Goal: Task Accomplishment & Management: Complete application form

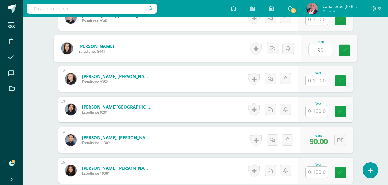
type input "90"
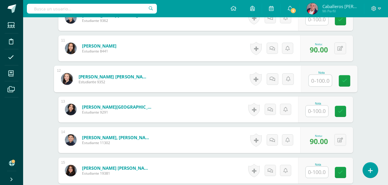
click at [274, 178] on div "Historial de actividad No hay historial para esta actividad Agregar Comentarios…" at bounding box center [272, 171] width 52 height 26
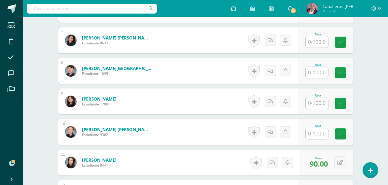
scroll to position [356, 0]
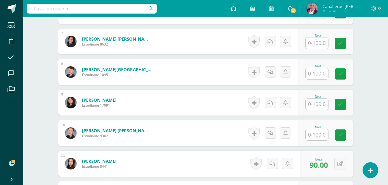
click at [315, 138] on input "text" at bounding box center [317, 134] width 23 height 11
type input "84"
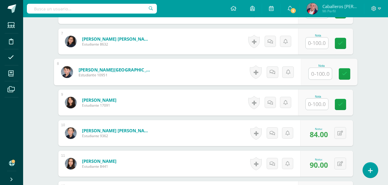
click at [323, 73] on input "text" at bounding box center [320, 74] width 23 height 12
type input "78"
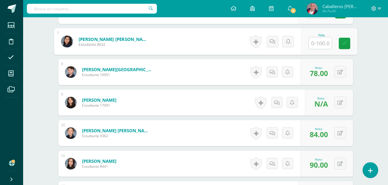
click at [311, 46] on input "text" at bounding box center [320, 44] width 23 height 12
type input "80"
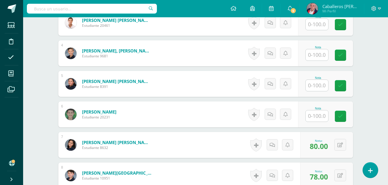
scroll to position [256, 0]
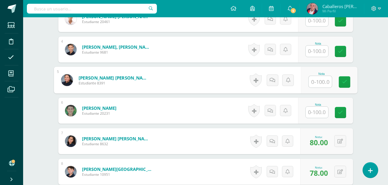
click at [318, 83] on input "text" at bounding box center [320, 82] width 23 height 12
type input "96"
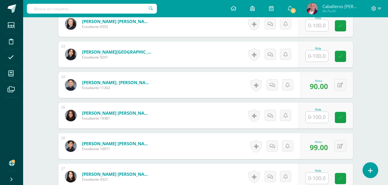
scroll to position [597, 0]
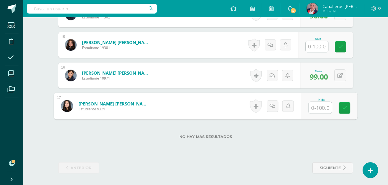
click at [320, 106] on input "text" at bounding box center [320, 108] width 23 height 12
type input "1"
type input "98"
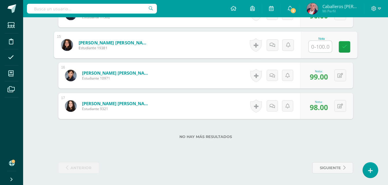
click at [317, 47] on input "text" at bounding box center [320, 47] width 23 height 12
type input "88"
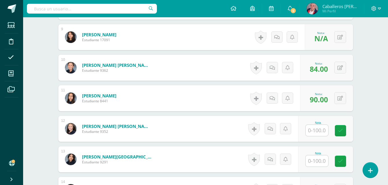
scroll to position [426, 0]
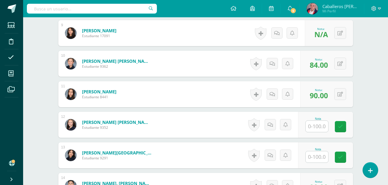
click at [317, 127] on input "text" at bounding box center [317, 126] width 23 height 11
type input "93"
drag, startPoint x: 387, startPoint y: 128, endPoint x: 391, endPoint y: 129, distance: 4.6
click at [344, 30] on button at bounding box center [340, 33] width 12 height 12
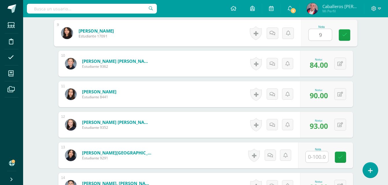
type input "90"
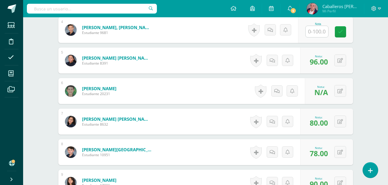
scroll to position [248, 0]
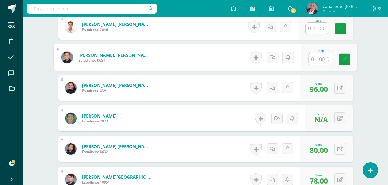
click at [315, 62] on input "text" at bounding box center [320, 59] width 23 height 12
type input "94"
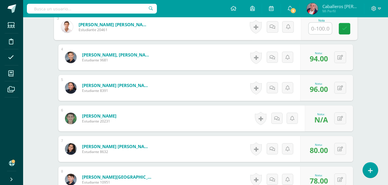
click at [321, 28] on input "text" at bounding box center [320, 29] width 23 height 12
type input "87"
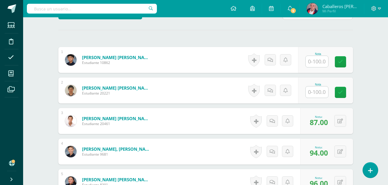
scroll to position [147, 0]
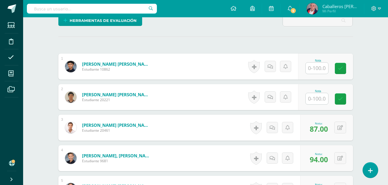
click at [309, 103] on input "text" at bounding box center [317, 98] width 23 height 11
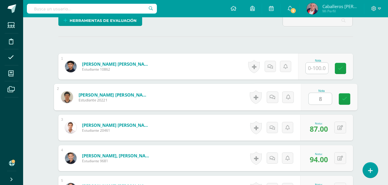
type input "89"
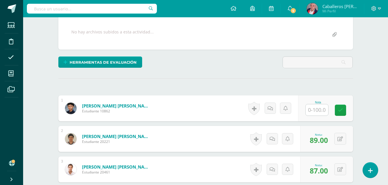
scroll to position [105, 0]
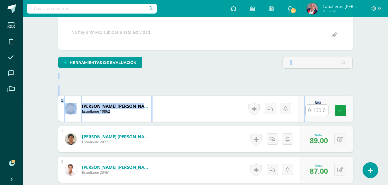
drag, startPoint x: 211, startPoint y: 69, endPoint x: 316, endPoint y: 108, distance: 112.4
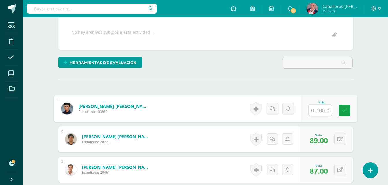
click at [316, 108] on input "text" at bounding box center [320, 111] width 23 height 12
type input "95"
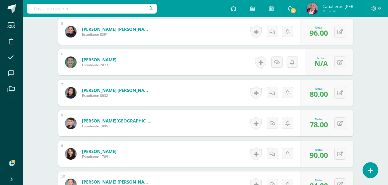
scroll to position [302, 0]
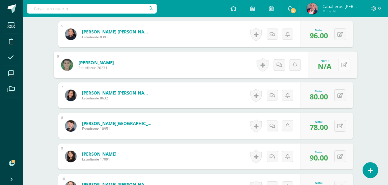
click at [341, 64] on icon at bounding box center [344, 64] width 6 height 5
type input "80"
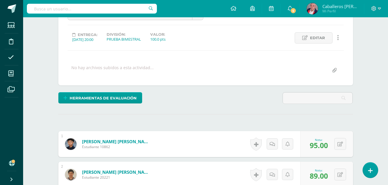
scroll to position [53, 0]
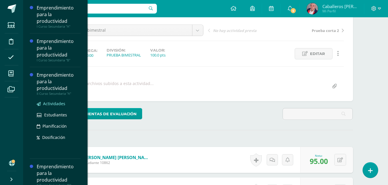
click at [48, 104] on span "Actividades" at bounding box center [54, 103] width 22 height 5
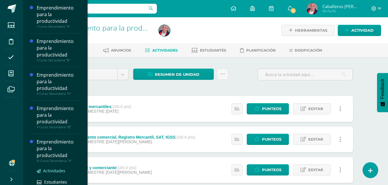
click at [52, 169] on span "Actividades" at bounding box center [54, 170] width 22 height 5
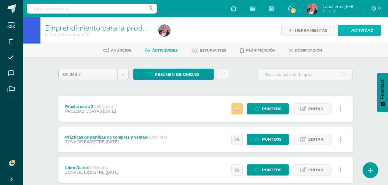
click at [356, 30] on span "Actividad" at bounding box center [362, 30] width 22 height 11
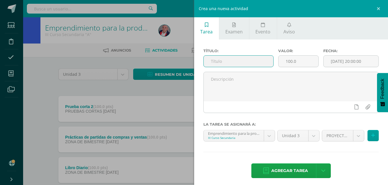
click at [233, 66] on input "text" at bounding box center [239, 61] width 70 height 11
type input "Prueba bimestral"
click at [337, 62] on input "[DATE] 20:00:00" at bounding box center [351, 61] width 55 height 11
click at [101, 87] on div "Crea una nueva actividad Tarea Examen Evento Aviso Título: Prueba bimestral Val…" at bounding box center [194, 92] width 388 height 185
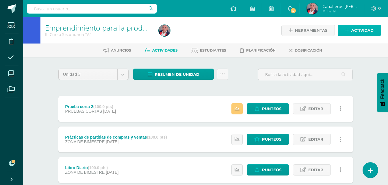
click at [347, 29] on icon at bounding box center [347, 30] width 4 height 5
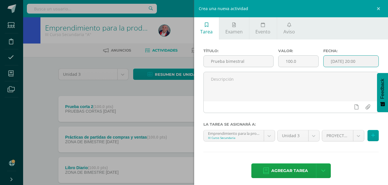
click at [330, 60] on input "2025-08-13 20:00" at bounding box center [351, 61] width 55 height 11
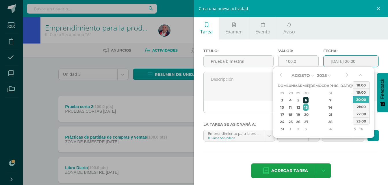
click at [308, 100] on div "6" at bounding box center [305, 100] width 5 height 7
type input "2025-08-06 20:00"
click at [308, 100] on div "6" at bounding box center [305, 100] width 5 height 7
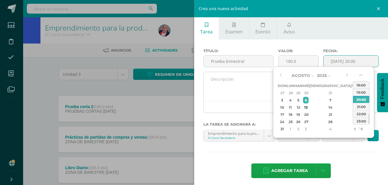
click at [243, 99] on textarea at bounding box center [291, 86] width 175 height 29
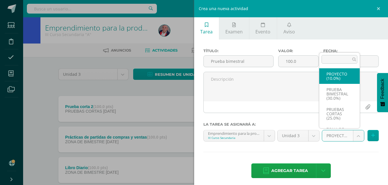
select select "227420"
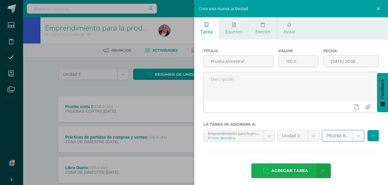
click at [282, 170] on span "Agregar tarea" at bounding box center [289, 171] width 37 height 14
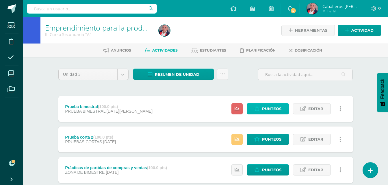
click at [275, 113] on span "Punteos" at bounding box center [271, 109] width 19 height 11
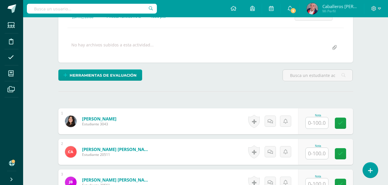
scroll to position [151, 0]
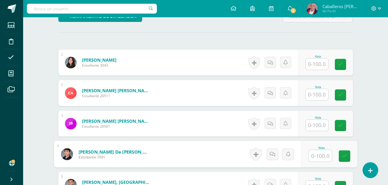
click at [317, 152] on input "text" at bounding box center [320, 157] width 23 height 12
type input "63"
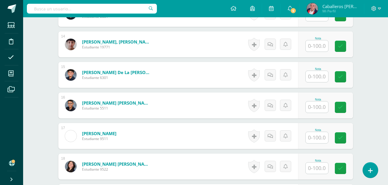
scroll to position [659, 0]
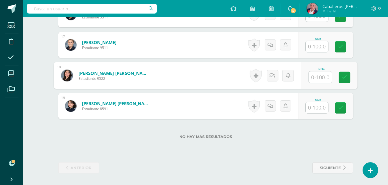
click at [314, 80] on input "text" at bounding box center [320, 78] width 23 height 12
type input "57"
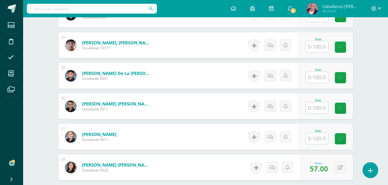
scroll to position [564, 0]
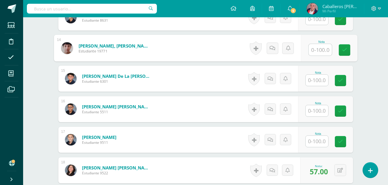
click at [313, 49] on input "text" at bounding box center [320, 50] width 23 height 12
type input "72"
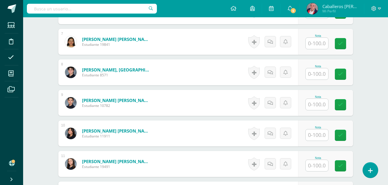
scroll to position [351, 0]
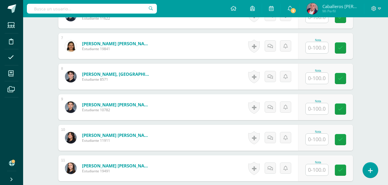
click at [313, 83] on input "text" at bounding box center [317, 78] width 23 height 11
type input "90"
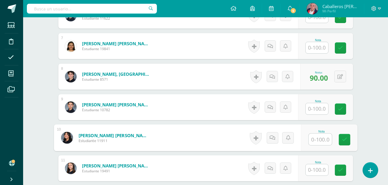
click at [322, 137] on input "text" at bounding box center [320, 140] width 23 height 12
type input "51"
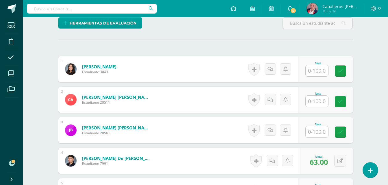
scroll to position [154, 0]
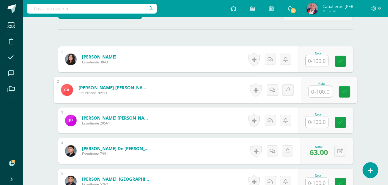
click at [314, 94] on input "text" at bounding box center [320, 92] width 23 height 12
type input "37"
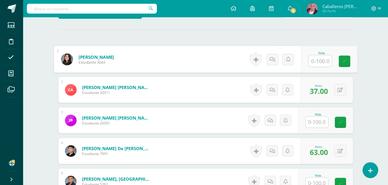
click at [321, 61] on input "text" at bounding box center [320, 61] width 23 height 12
type input "77"
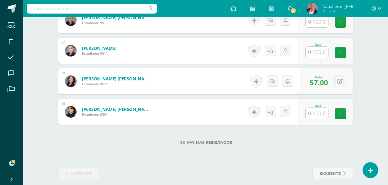
scroll to position [659, 0]
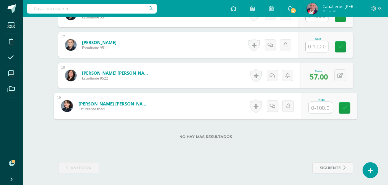
click at [317, 112] on input "text" at bounding box center [320, 108] width 23 height 12
type input "43"
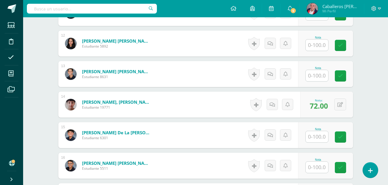
scroll to position [499, 0]
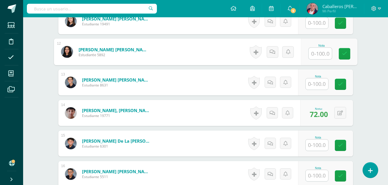
click at [315, 48] on input "text" at bounding box center [320, 54] width 23 height 12
type input "46"
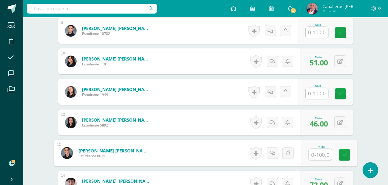
scroll to position [422, 0]
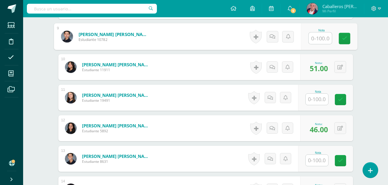
click at [317, 39] on input "text" at bounding box center [320, 39] width 23 height 12
type input "61"
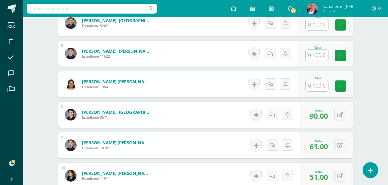
scroll to position [303, 0]
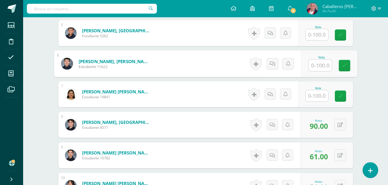
click at [315, 64] on input "text" at bounding box center [320, 66] width 23 height 12
type input "61"
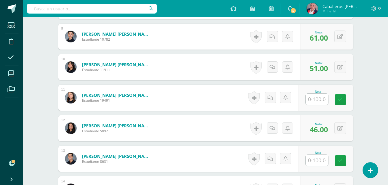
scroll to position [421, 0]
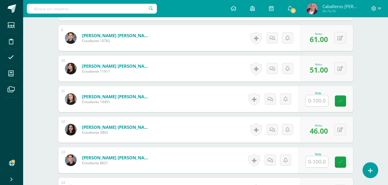
click at [308, 102] on div "Nota" at bounding box center [325, 99] width 55 height 26
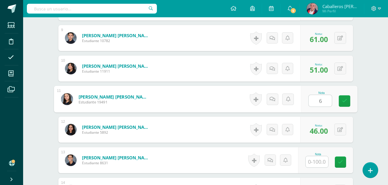
type input "63"
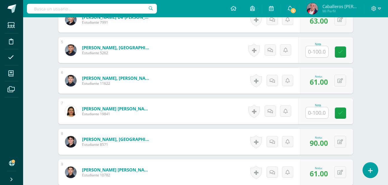
scroll to position [285, 0]
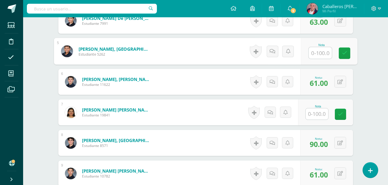
click at [312, 55] on input "text" at bounding box center [320, 53] width 23 height 12
type input "51"
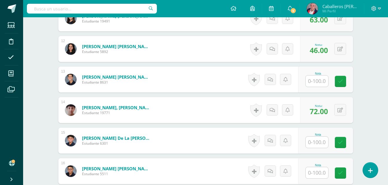
scroll to position [499, 0]
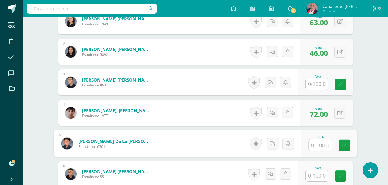
click at [324, 147] on input "text" at bounding box center [320, 146] width 23 height 12
type input "61"
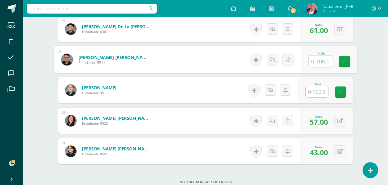
scroll to position [630, 0]
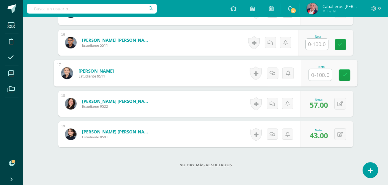
click at [321, 78] on input "text" at bounding box center [320, 75] width 23 height 12
type input "53"
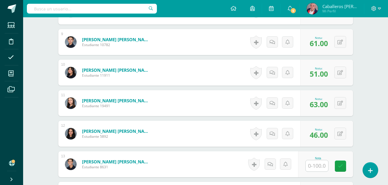
scroll to position [421, 0]
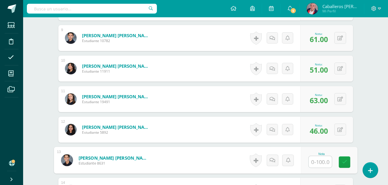
click at [314, 162] on input "text" at bounding box center [320, 163] width 23 height 12
type input "25"
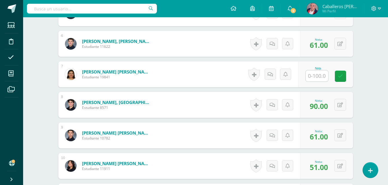
scroll to position [317, 0]
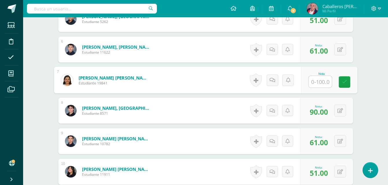
click at [320, 80] on input "text" at bounding box center [320, 82] width 23 height 12
type input "26"
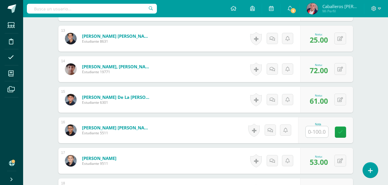
scroll to position [538, 0]
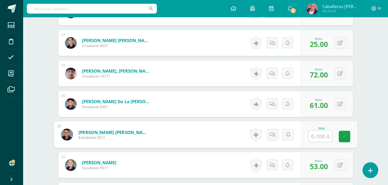
click at [324, 137] on input "text" at bounding box center [320, 137] width 23 height 12
type input "39"
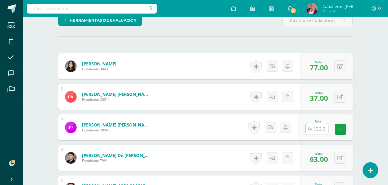
scroll to position [153, 0]
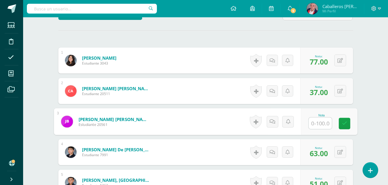
click at [318, 118] on input "text" at bounding box center [320, 124] width 23 height 12
type input "42"
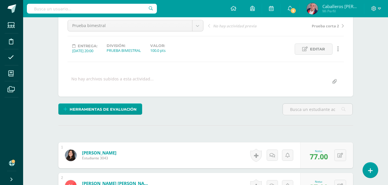
scroll to position [51, 0]
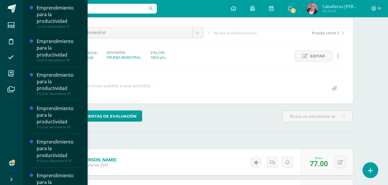
click at [46, 181] on div "Emprendimiento para la productividad" at bounding box center [59, 183] width 44 height 20
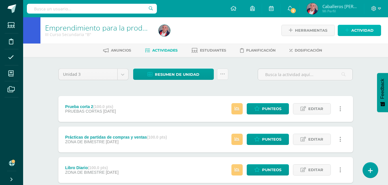
click at [357, 30] on span "Actividad" at bounding box center [362, 30] width 22 height 11
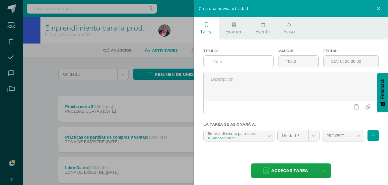
click at [257, 62] on input "text" at bounding box center [239, 61] width 70 height 11
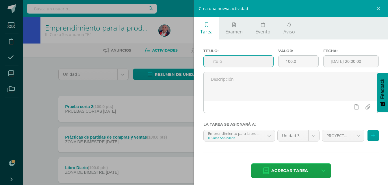
type input "Prueba bimestral"
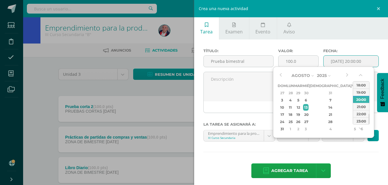
click at [333, 61] on input "[DATE] 20:00:00" at bounding box center [351, 61] width 55 height 11
click at [308, 101] on div "6" at bounding box center [305, 100] width 5 height 7
type input "2025-08-06 20:00"
click at [308, 101] on div "6" at bounding box center [305, 100] width 5 height 7
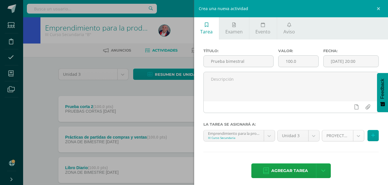
drag, startPoint x: 302, startPoint y: 153, endPoint x: 326, endPoint y: 137, distance: 29.3
click at [326, 137] on div "Título: Prueba bimestral Valor: 100.0 Fecha: 2025-08-06 20:00 La tarea se asign…" at bounding box center [291, 114] width 194 height 149
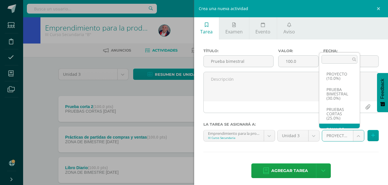
scroll to position [15, 0]
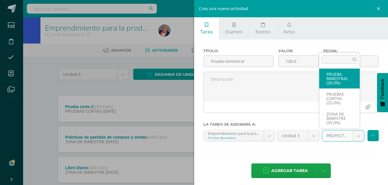
select select "227424"
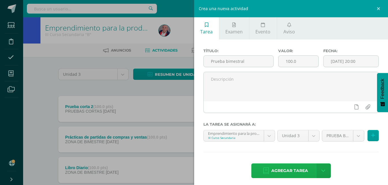
click at [285, 167] on span "Agregar tarea" at bounding box center [289, 171] width 37 height 14
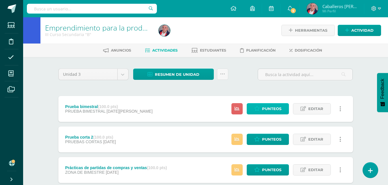
click at [259, 107] on icon at bounding box center [256, 109] width 5 height 5
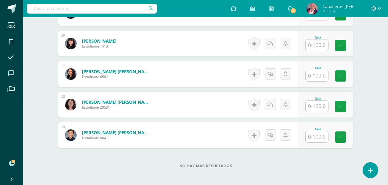
scroll to position [659, 0]
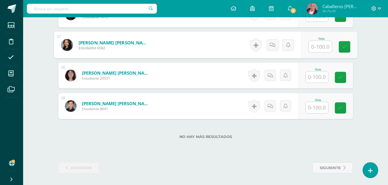
click at [316, 46] on input "text" at bounding box center [320, 47] width 23 height 12
type input "18"
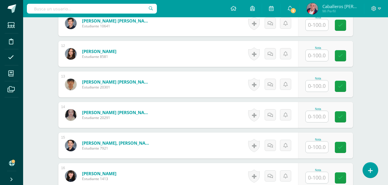
scroll to position [335, 0]
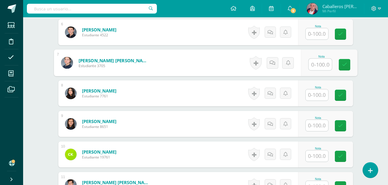
click at [310, 65] on input "text" at bounding box center [320, 65] width 23 height 12
type input "60"
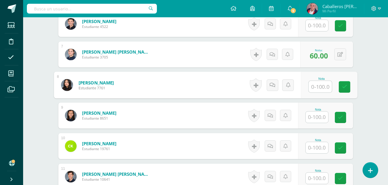
scroll to position [344, 0]
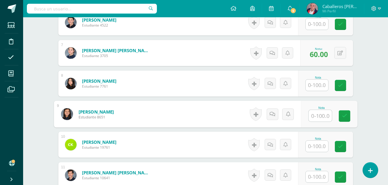
click at [324, 119] on input "text" at bounding box center [320, 116] width 23 height 12
type input "59"
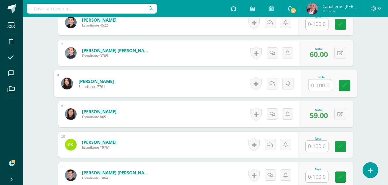
click at [324, 81] on input "text" at bounding box center [320, 86] width 23 height 12
type input "65"
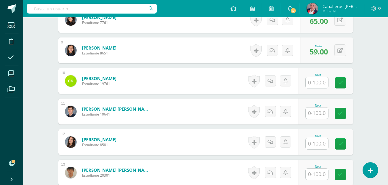
scroll to position [411, 0]
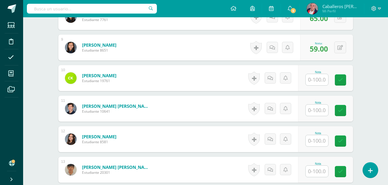
click at [315, 110] on input "text" at bounding box center [317, 110] width 23 height 11
type input "69"
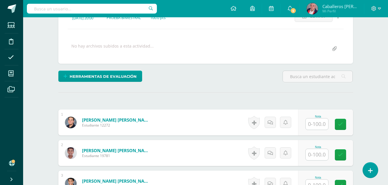
scroll to position [94, 0]
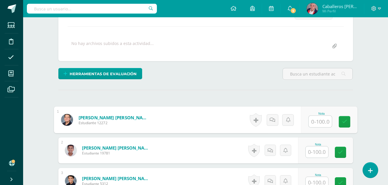
click at [322, 120] on input "text" at bounding box center [320, 122] width 23 height 12
type input "24"
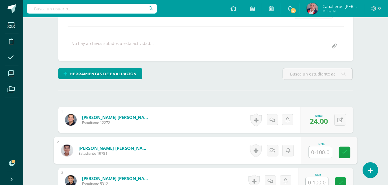
click at [322, 152] on input "text" at bounding box center [320, 153] width 23 height 12
type input "60"
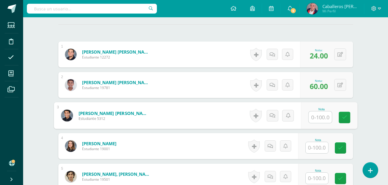
scroll to position [178, 0]
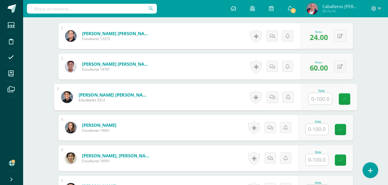
click at [309, 96] on input "text" at bounding box center [320, 99] width 23 height 12
type input "66"
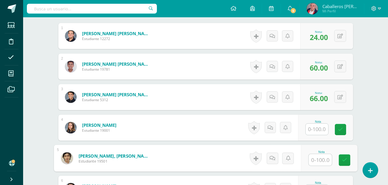
click at [321, 159] on input "text" at bounding box center [320, 161] width 23 height 12
type input "34"
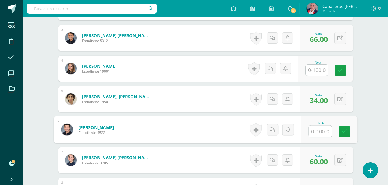
scroll to position [235, 0]
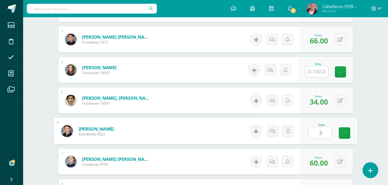
type input "32"
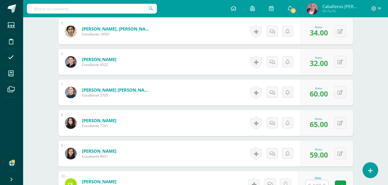
scroll to position [347, 0]
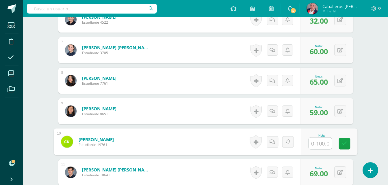
click at [314, 146] on input "text" at bounding box center [320, 144] width 23 height 12
type input "9"
click at [337, 144] on div "0 [GEOGRAPHIC_DATA] Logros obtenidos Aún no hay logros agregados Nota: 9.00" at bounding box center [332, 142] width 50 height 27
click at [341, 144] on icon at bounding box center [344, 142] width 6 height 5
type input "93"
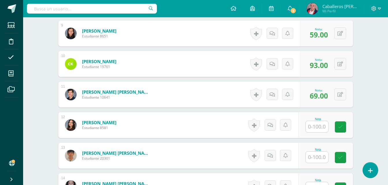
scroll to position [437, 0]
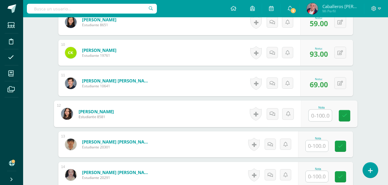
click at [315, 118] on input "text" at bounding box center [320, 116] width 23 height 12
type input "54"
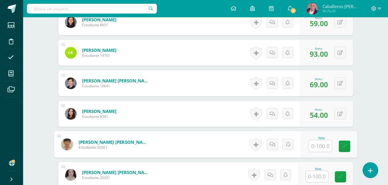
scroll to position [444, 0]
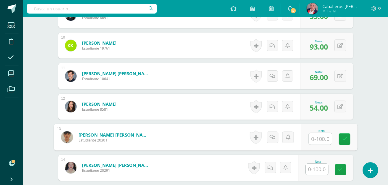
click at [319, 140] on input "text" at bounding box center [320, 139] width 23 height 12
type input "45"
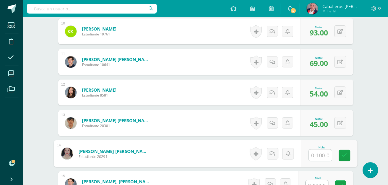
scroll to position [473, 0]
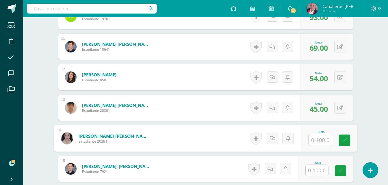
click at [324, 139] on input "text" at bounding box center [320, 141] width 23 height 12
type input "67"
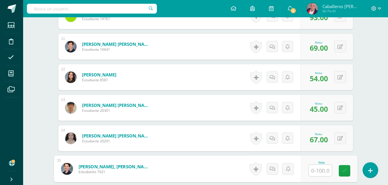
scroll to position [516, 0]
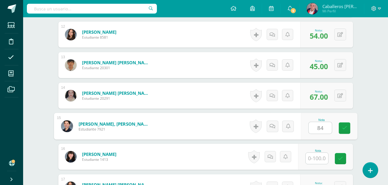
type input "84"
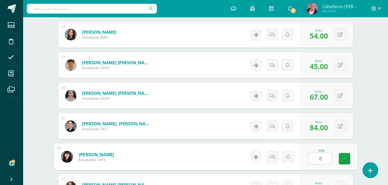
type input "88"
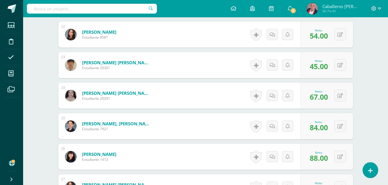
drag, startPoint x: 388, startPoint y: 131, endPoint x: 377, endPoint y: 137, distance: 11.8
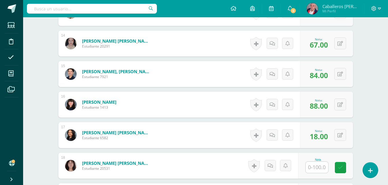
scroll to position [577, 0]
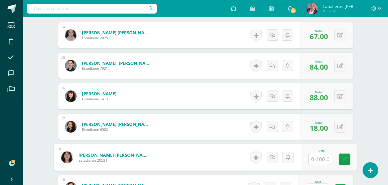
click at [315, 161] on input "text" at bounding box center [320, 160] width 23 height 12
type input "35"
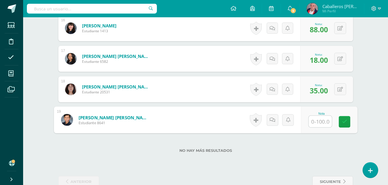
scroll to position [646, 0]
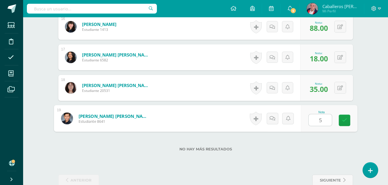
type input "56"
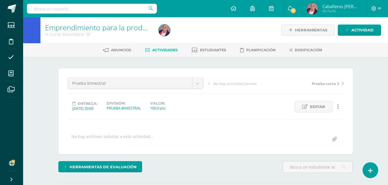
scroll to position [0, 0]
